Goal: Find specific page/section: Find specific page/section

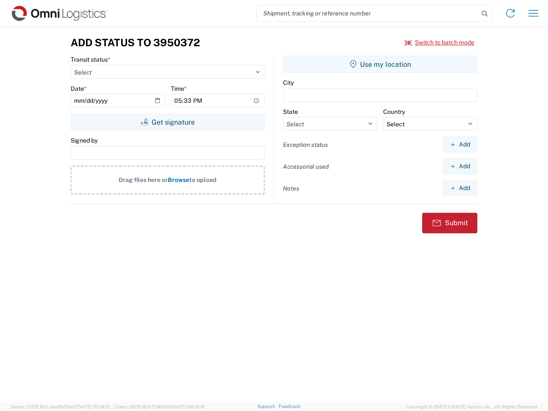
click at [368, 13] on input "search" at bounding box center [368, 13] width 222 height 16
click at [484, 14] on icon at bounding box center [485, 14] width 12 height 12
click at [510, 13] on icon at bounding box center [510, 13] width 14 height 14
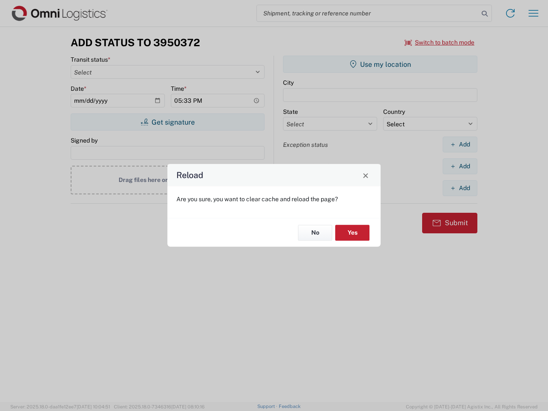
click at [533, 13] on div "Reload Are you sure, you want to clear cache and reload the page? No Yes" at bounding box center [274, 205] width 548 height 411
click at [440, 42] on div "Reload Are you sure, you want to clear cache and reload the page? No Yes" at bounding box center [274, 205] width 548 height 411
click at [167, 122] on div "Reload Are you sure, you want to clear cache and reload the page? No Yes" at bounding box center [274, 205] width 548 height 411
click at [380, 64] on div "Reload Are you sure, you want to clear cache and reload the page? No Yes" at bounding box center [274, 205] width 548 height 411
click at [460, 144] on div "Reload Are you sure, you want to clear cache and reload the page? No Yes" at bounding box center [274, 205] width 548 height 411
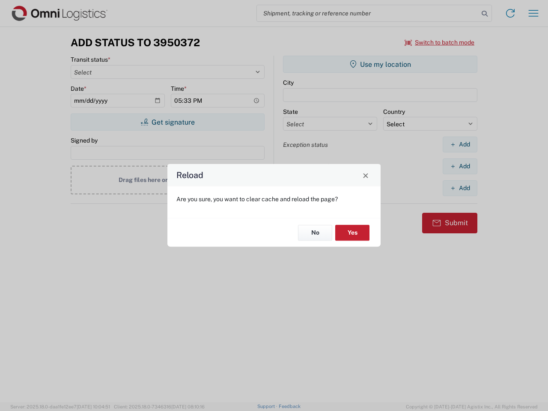
click at [460, 166] on div "Reload Are you sure, you want to clear cache and reload the page? No Yes" at bounding box center [274, 205] width 548 height 411
click at [460, 188] on div "Reload Are you sure, you want to clear cache and reload the page? No Yes" at bounding box center [274, 205] width 548 height 411
